Goal: Navigation & Orientation: Find specific page/section

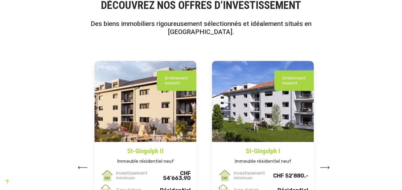
scroll to position [658, 0]
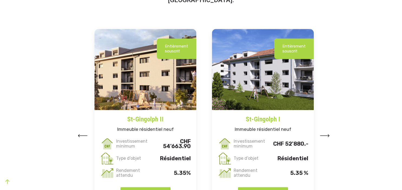
click at [328, 137] on img at bounding box center [325, 135] width 10 height 3
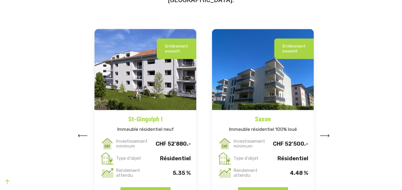
click at [328, 137] on img at bounding box center [325, 135] width 10 height 3
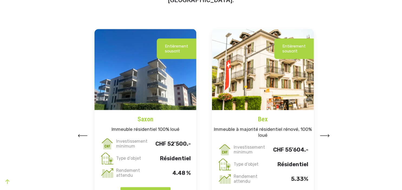
click at [328, 137] on img at bounding box center [325, 135] width 10 height 3
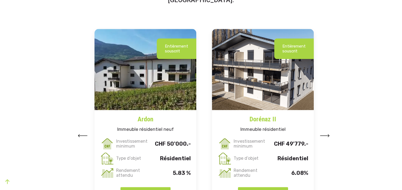
click at [328, 137] on img at bounding box center [325, 135] width 10 height 3
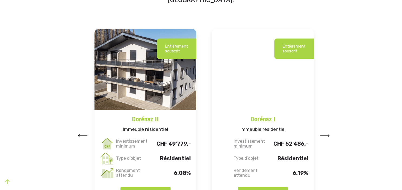
click at [328, 137] on img at bounding box center [325, 135] width 10 height 3
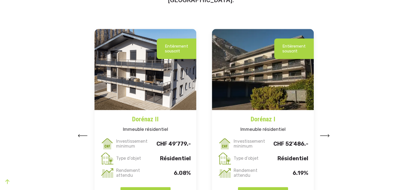
click at [328, 137] on img at bounding box center [325, 135] width 10 height 3
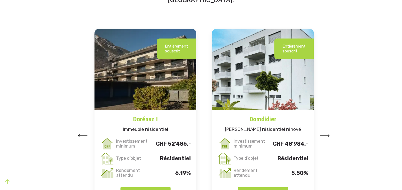
click at [328, 137] on img at bounding box center [325, 135] width 10 height 3
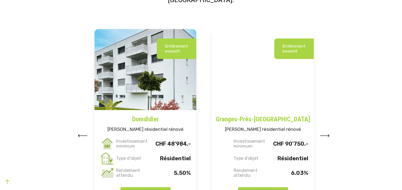
click at [328, 137] on img at bounding box center [325, 135] width 10 height 3
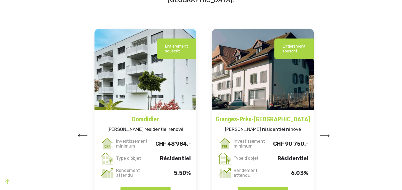
click at [328, 137] on img at bounding box center [325, 135] width 10 height 3
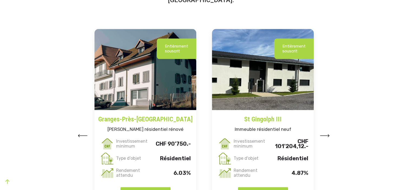
click at [328, 137] on img at bounding box center [325, 135] width 10 height 3
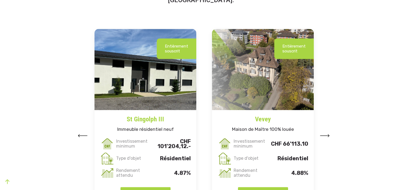
click at [328, 137] on img at bounding box center [325, 135] width 10 height 3
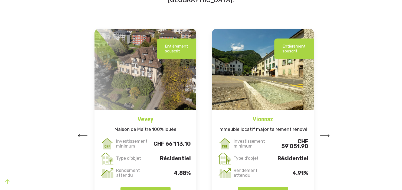
click at [328, 137] on img at bounding box center [325, 135] width 10 height 3
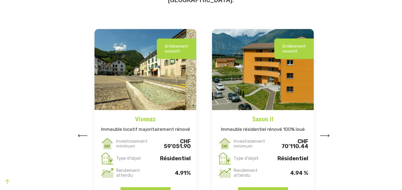
click at [327, 137] on img at bounding box center [325, 135] width 10 height 3
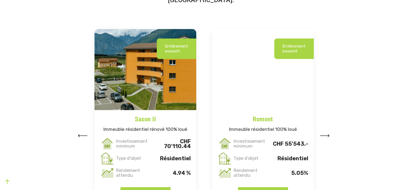
click at [327, 137] on img at bounding box center [325, 135] width 10 height 3
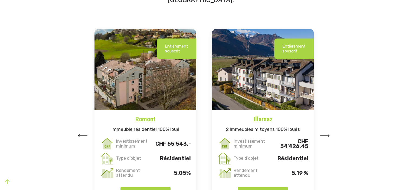
click at [327, 137] on img at bounding box center [325, 135] width 10 height 3
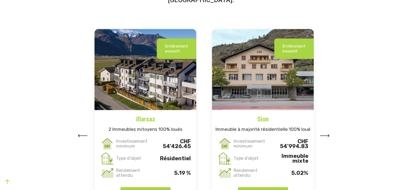
click at [84, 134] on button at bounding box center [83, 135] width 10 height 8
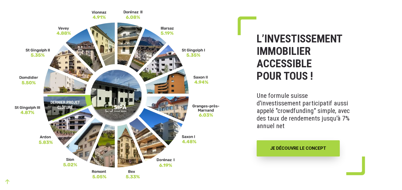
scroll to position [0, 0]
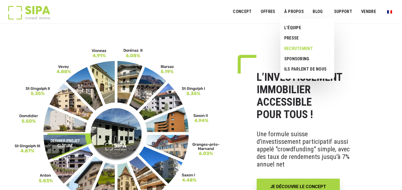
click at [302, 49] on link "RECRUTEMENT" at bounding box center [306, 49] width 50 height 10
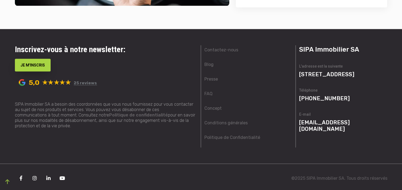
scroll to position [1125, 0]
